Goal: Information Seeking & Learning: Learn about a topic

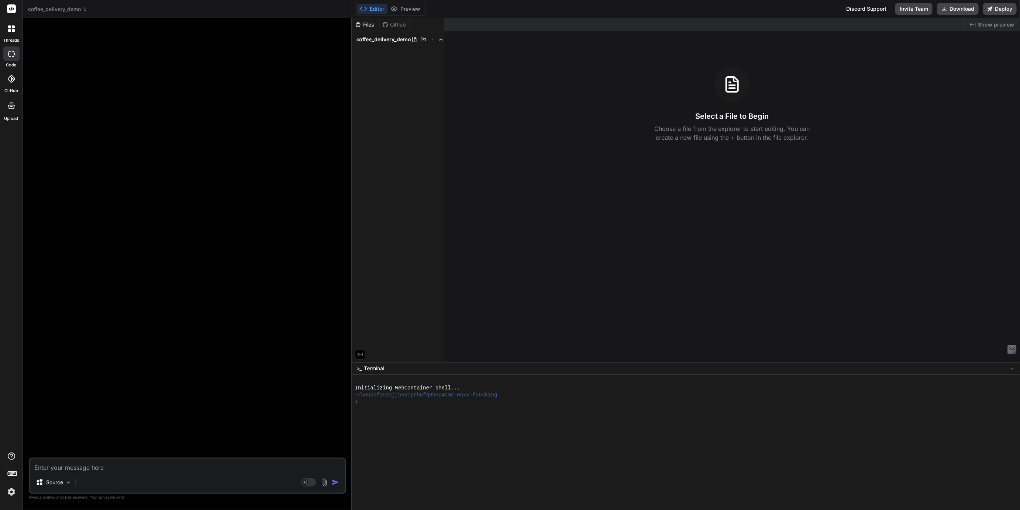
click at [53, 14] on header "coffee_delivery_demo Created with Pixso." at bounding box center [187, 9] width 329 height 18
click at [59, 7] on span "coffee_delivery_demo" at bounding box center [57, 9] width 59 height 7
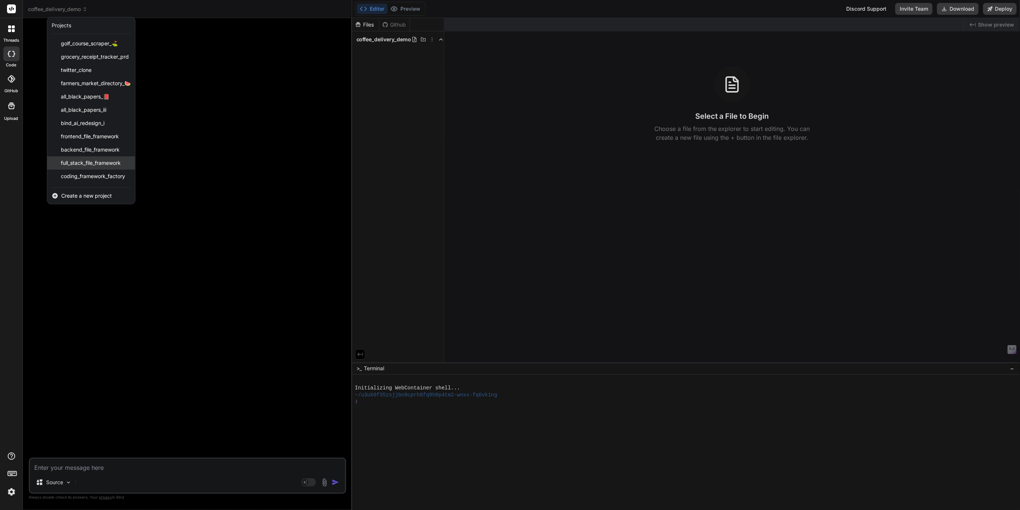
click at [79, 161] on span "full_stack_file_framework" at bounding box center [91, 162] width 60 height 7
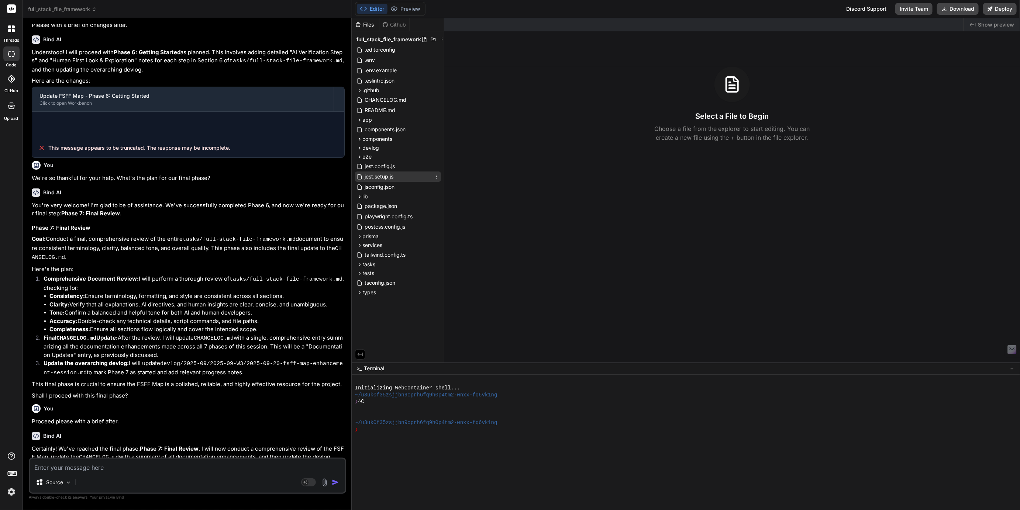
scroll to position [373, 0]
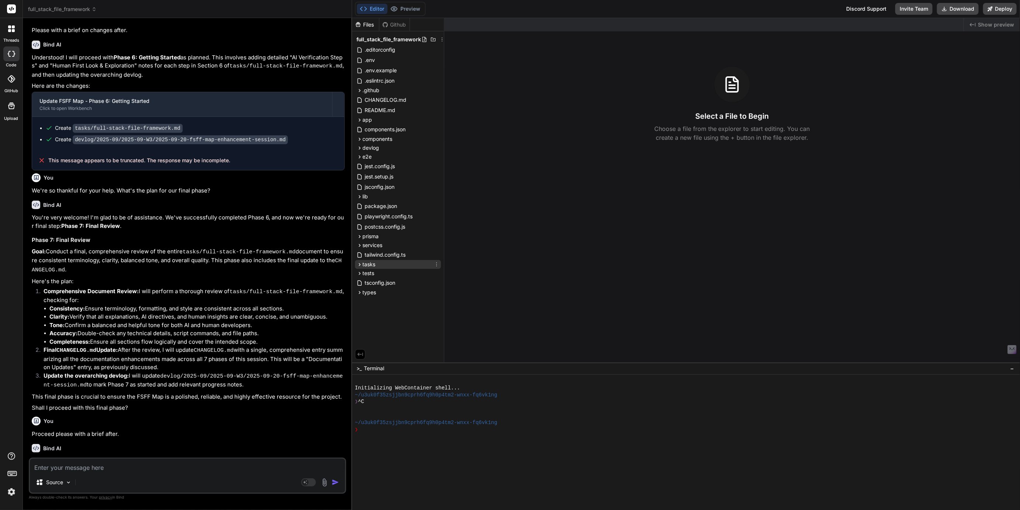
click at [366, 264] on span "tasks" at bounding box center [369, 264] width 13 height 7
click at [379, 273] on span "full-stack-file-framework.md" at bounding box center [406, 275] width 70 height 9
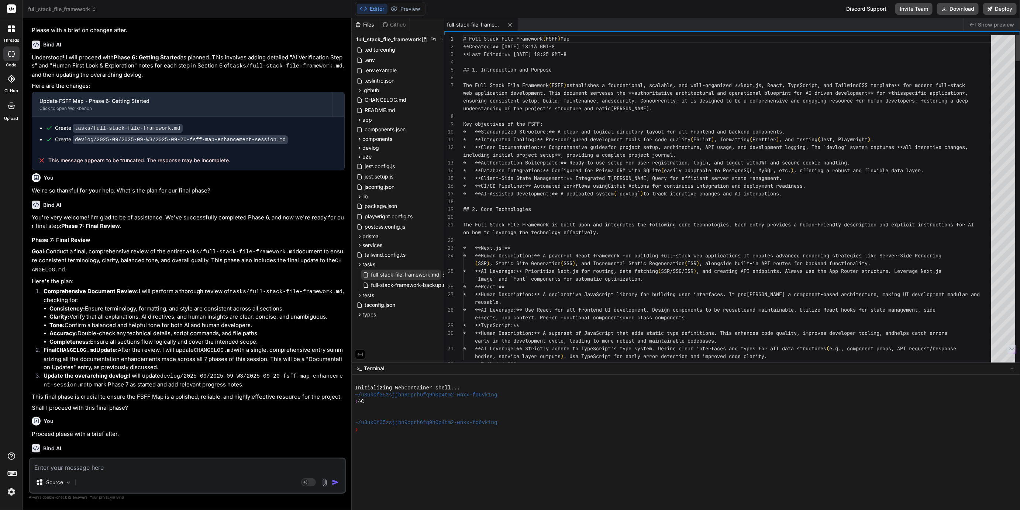
type textarea "x"
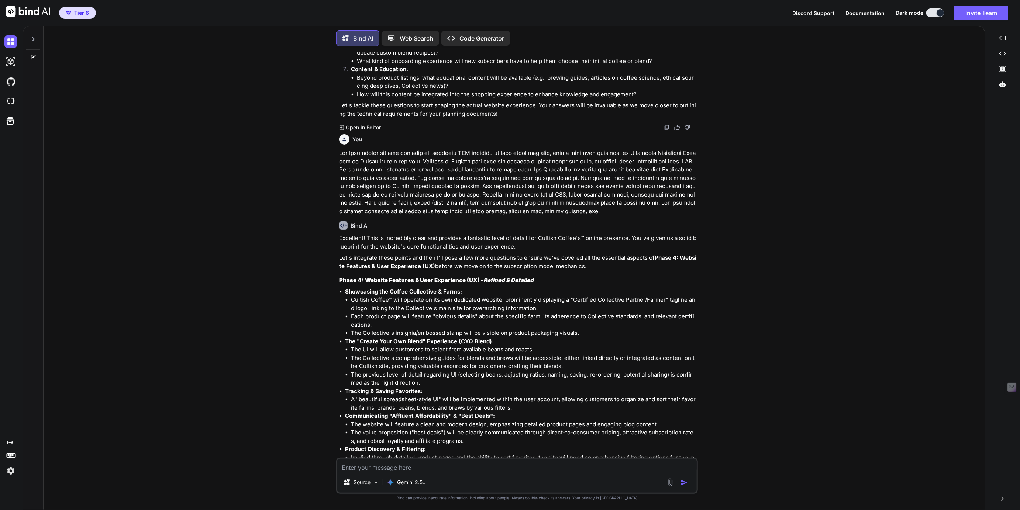
scroll to position [2321, 0]
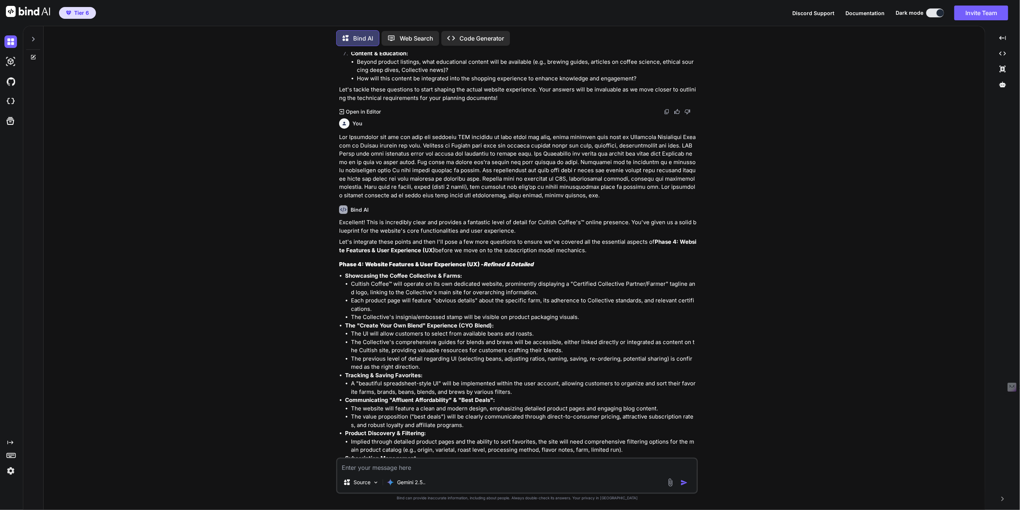
click at [30, 39] on icon at bounding box center [33, 39] width 6 height 6
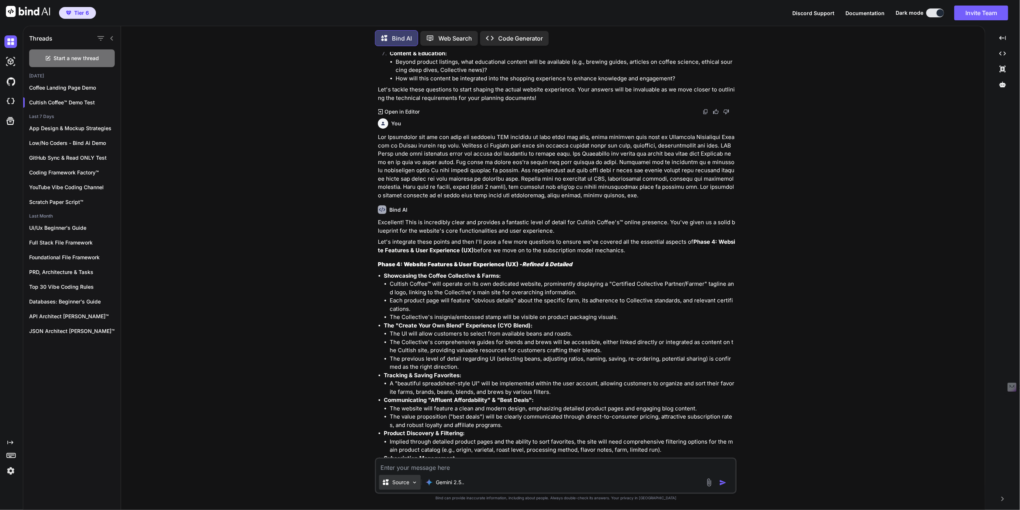
click at [407, 483] on p "Source" at bounding box center [400, 482] width 17 height 7
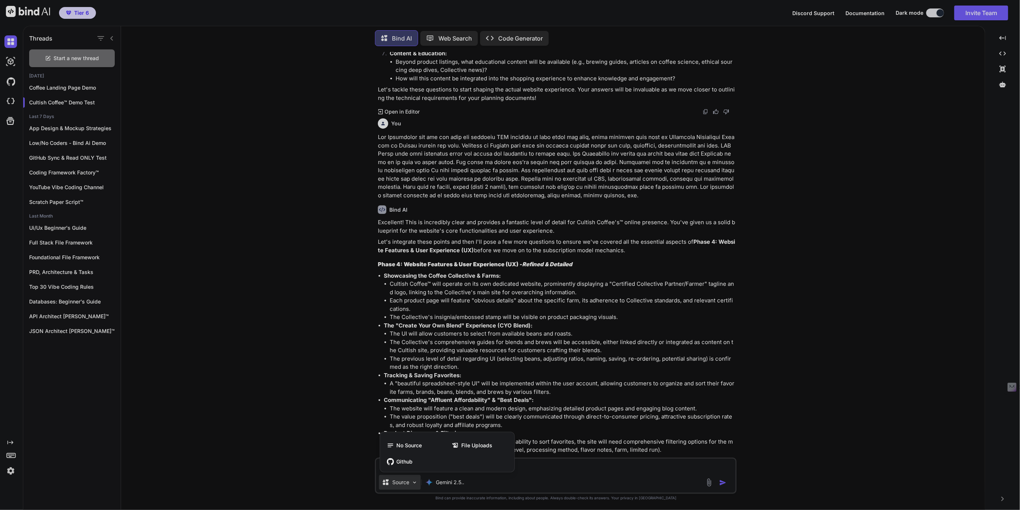
click at [407, 483] on div at bounding box center [510, 255] width 1020 height 510
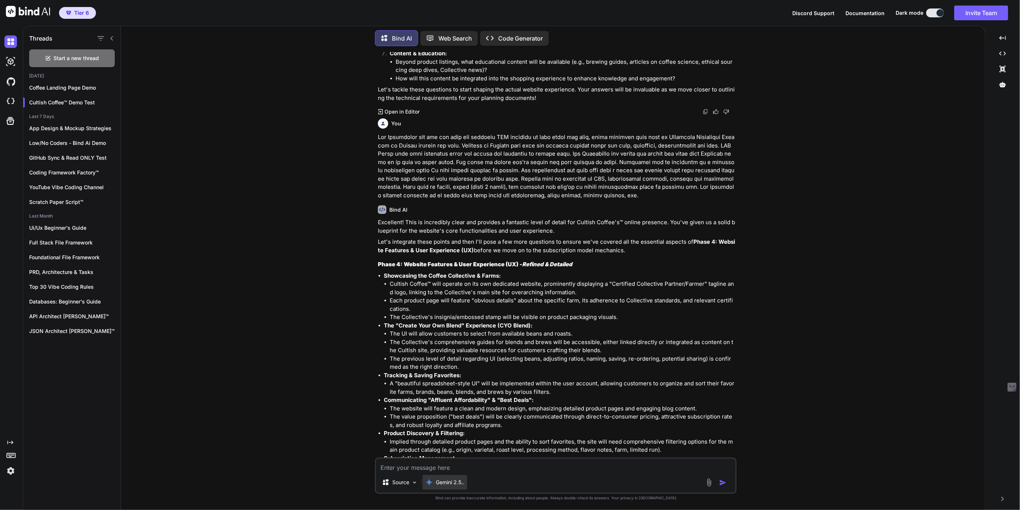
click at [442, 481] on p "Gemini 2.5.." at bounding box center [450, 482] width 28 height 7
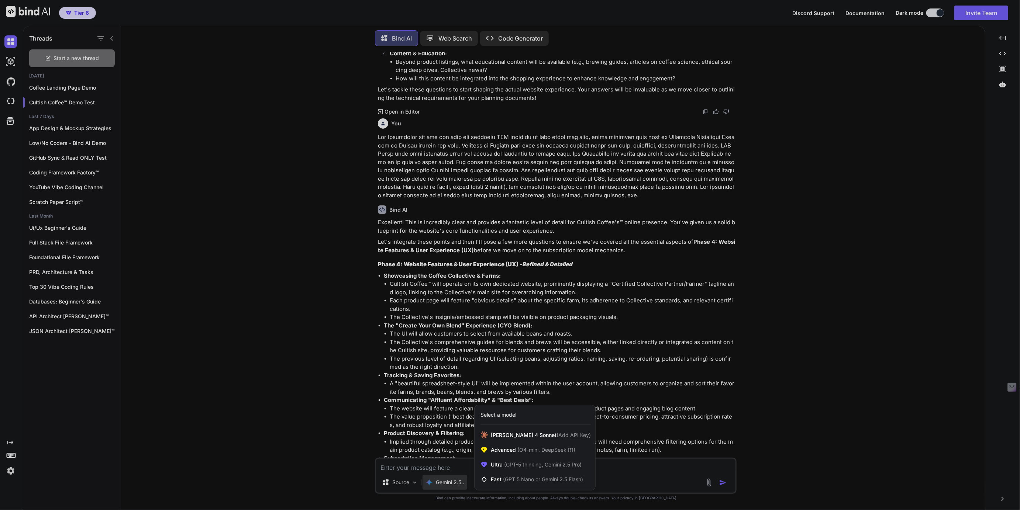
click at [442, 481] on div at bounding box center [510, 255] width 1020 height 510
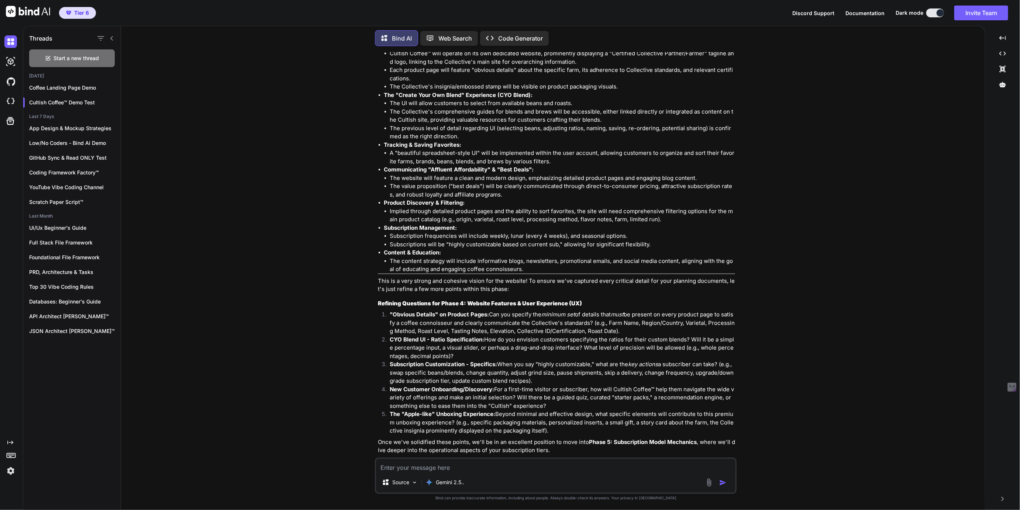
scroll to position [2769, 0]
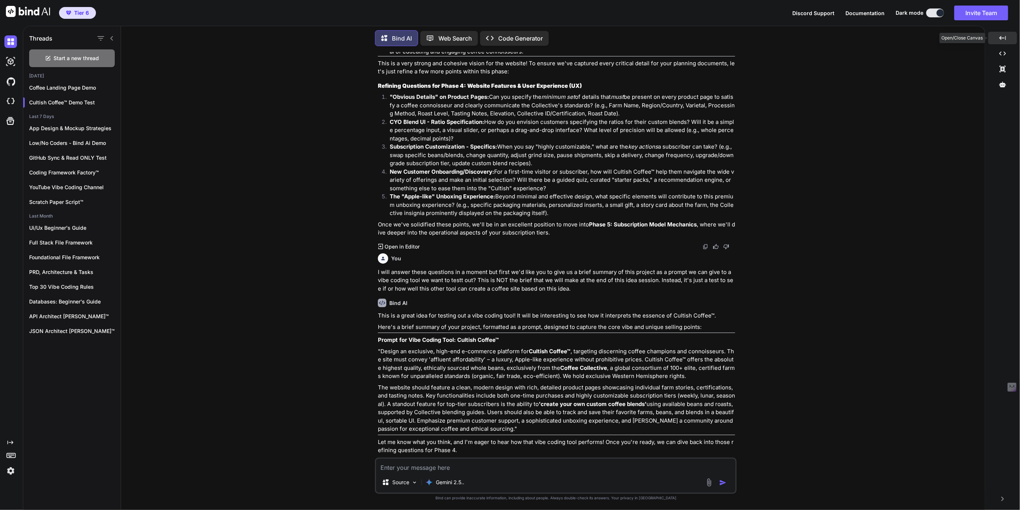
click at [1005, 33] on div "Created with Pixso." at bounding box center [1002, 38] width 29 height 13
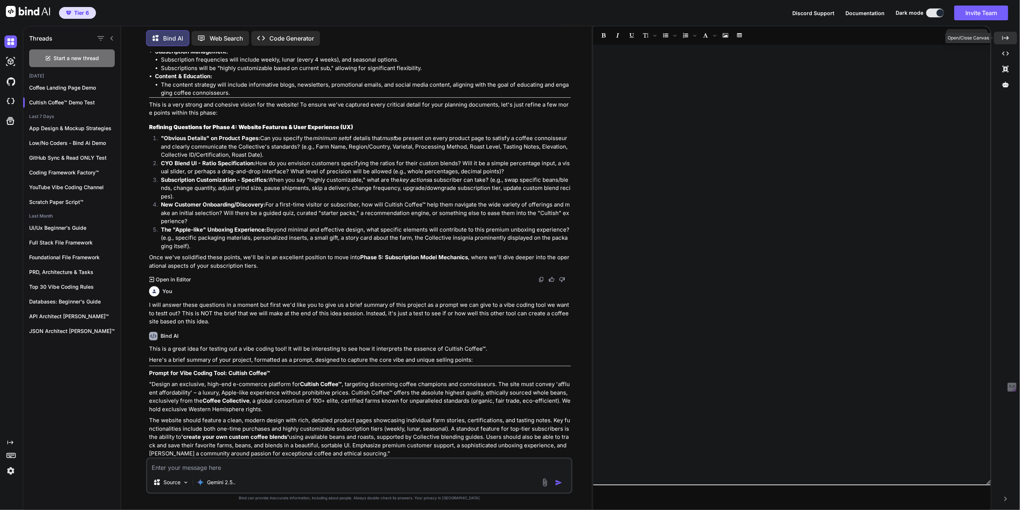
click at [1005, 33] on div "Created with Pixso." at bounding box center [1005, 38] width 23 height 13
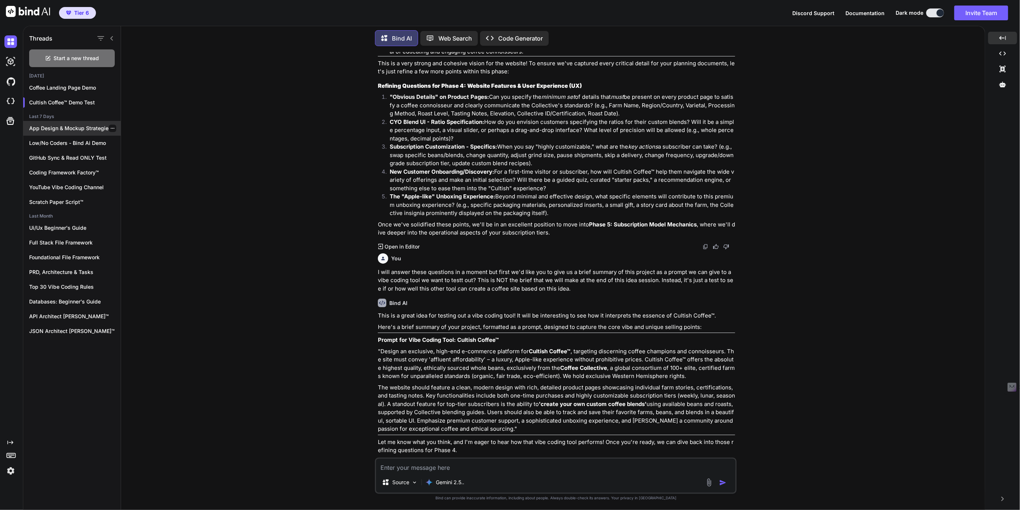
click at [42, 127] on p "App Design & Mockup Strategies" at bounding box center [75, 128] width 92 height 7
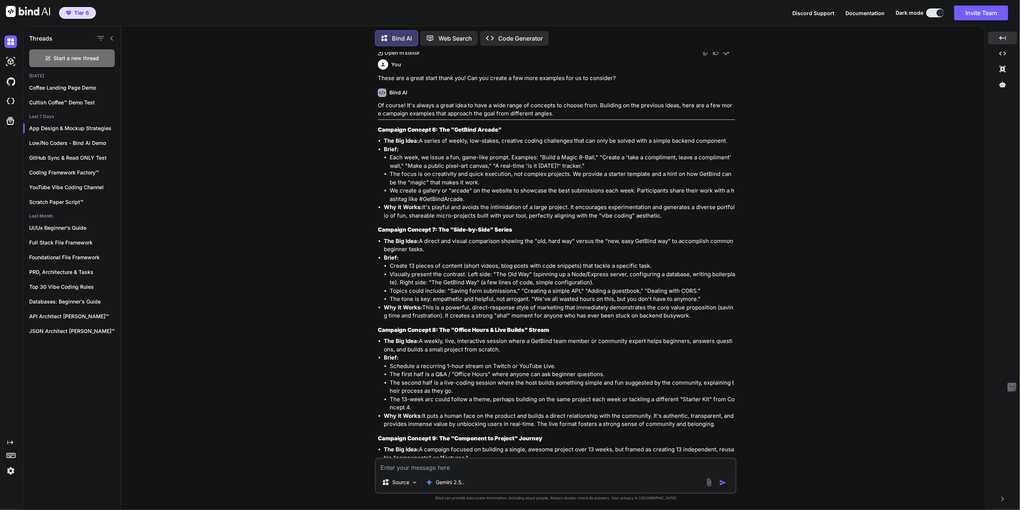
scroll to position [1145, 0]
